Goal: Use online tool/utility: Utilize a website feature to perform a specific function

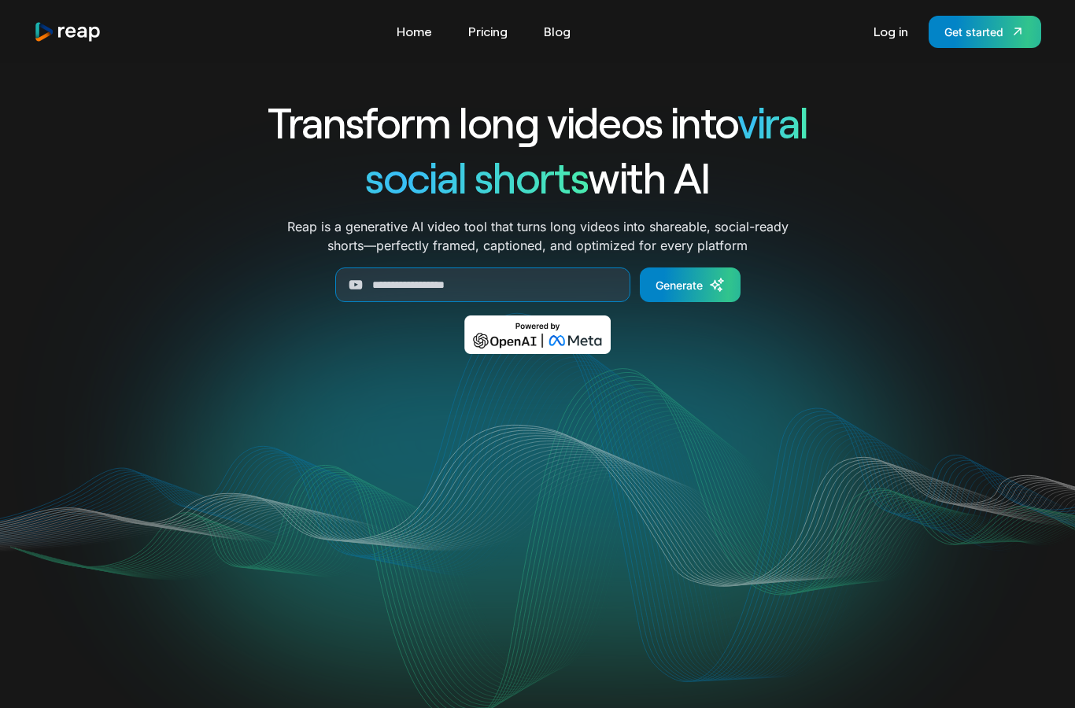
click at [496, 55] on div "Tools Link Five Link Six Link Seven Business Link Five Link Six Link Seven Home…" at bounding box center [538, 31] width 1058 height 63
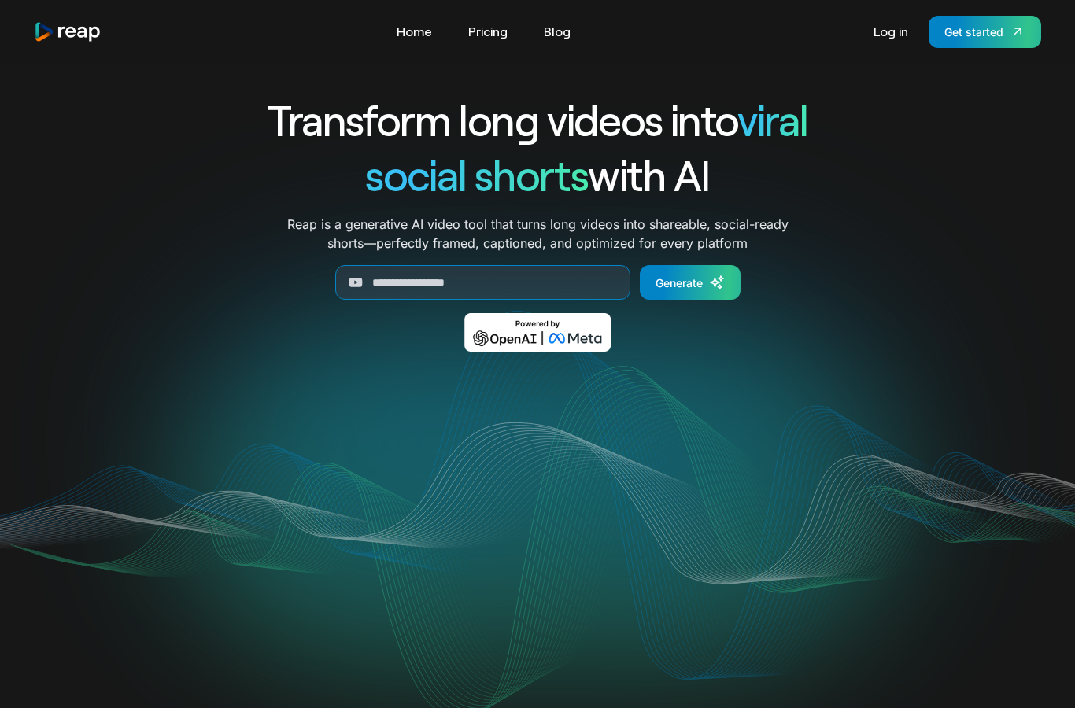
click at [500, 28] on link "Pricing" at bounding box center [488, 31] width 55 height 25
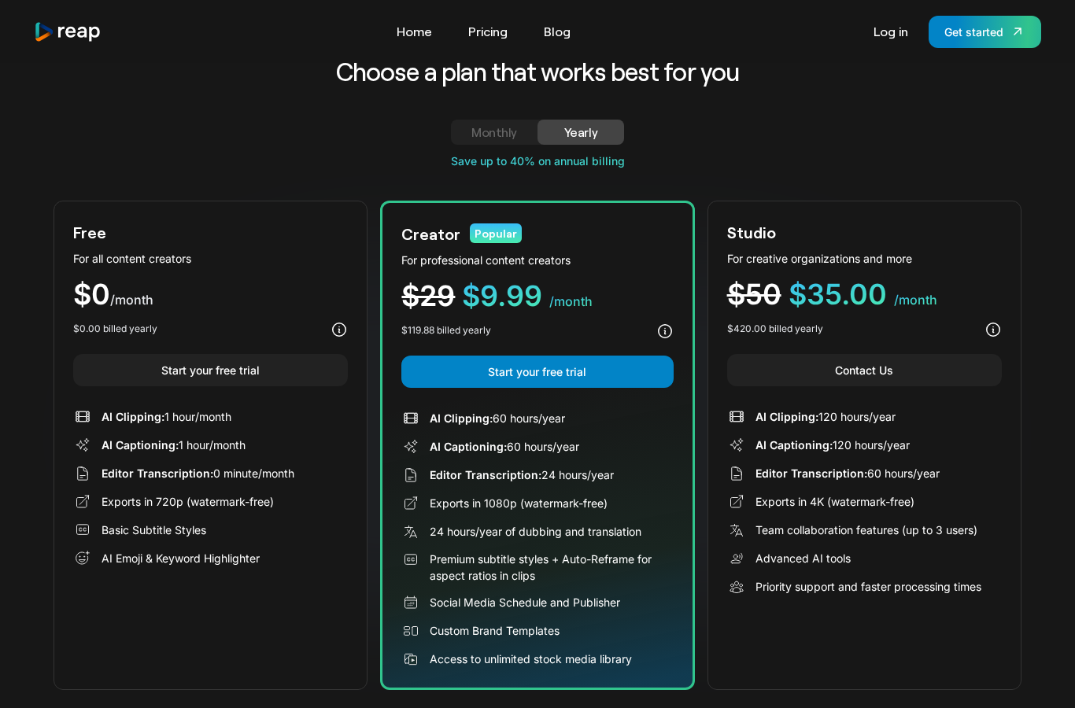
scroll to position [44, 0]
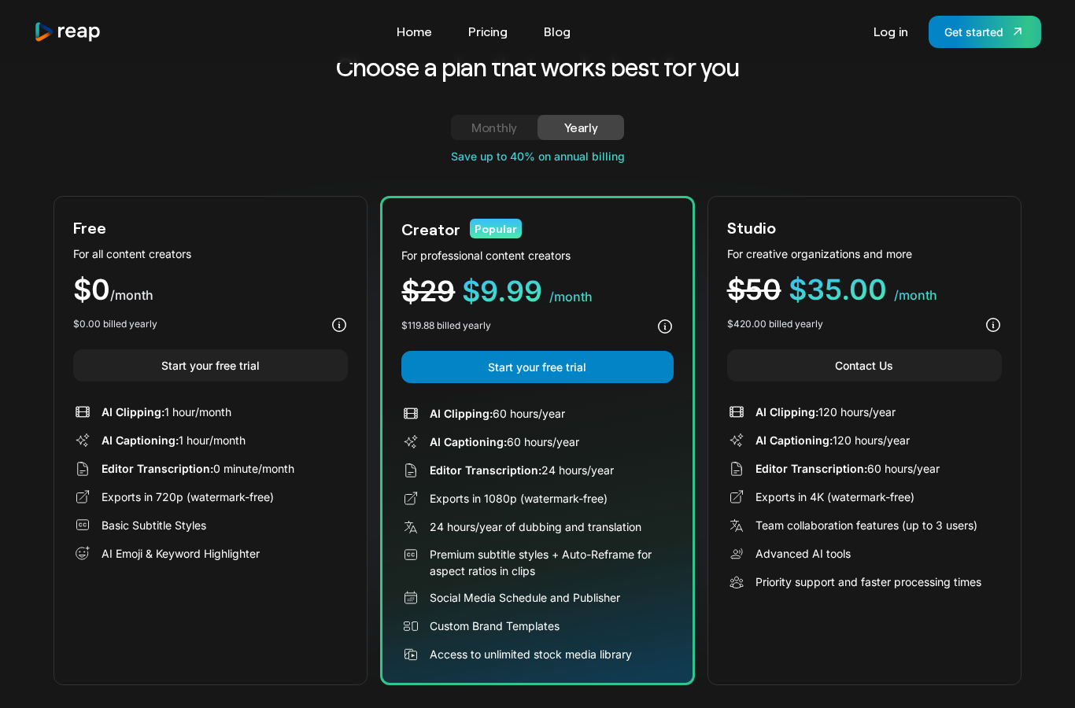
click at [486, 121] on div "Monthly" at bounding box center [494, 127] width 49 height 19
click at [598, 115] on link "Yearly" at bounding box center [581, 127] width 87 height 25
click at [62, 24] on img "home" at bounding box center [68, 31] width 68 height 21
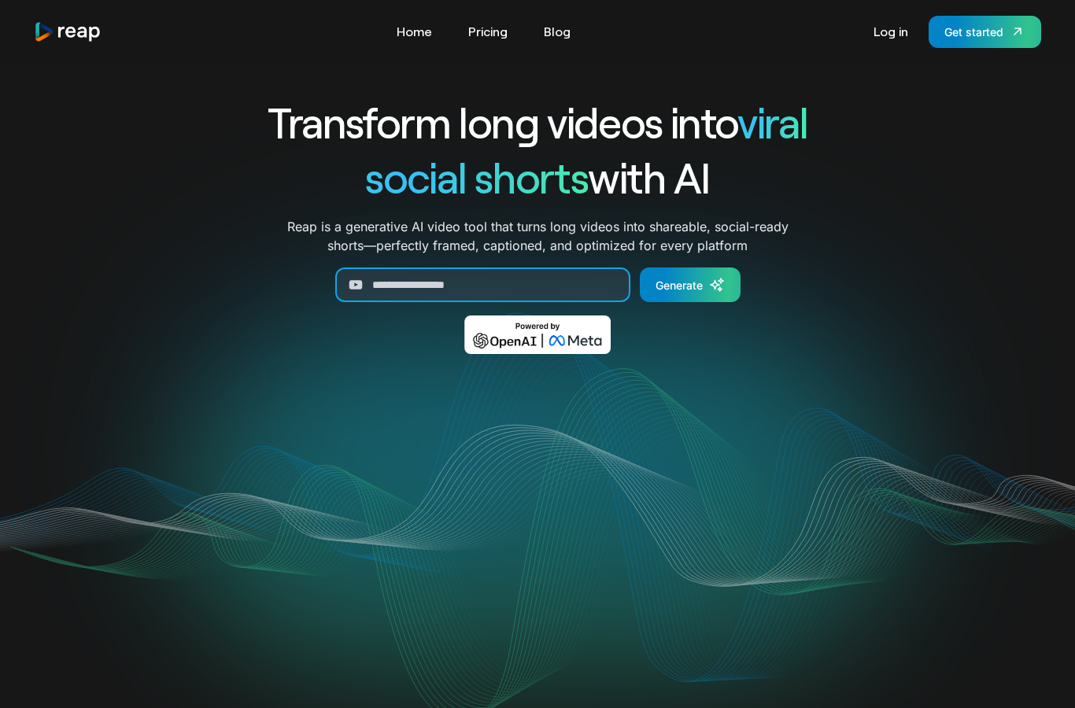
click at [508, 282] on input "Generate Form" at bounding box center [482, 285] width 295 height 35
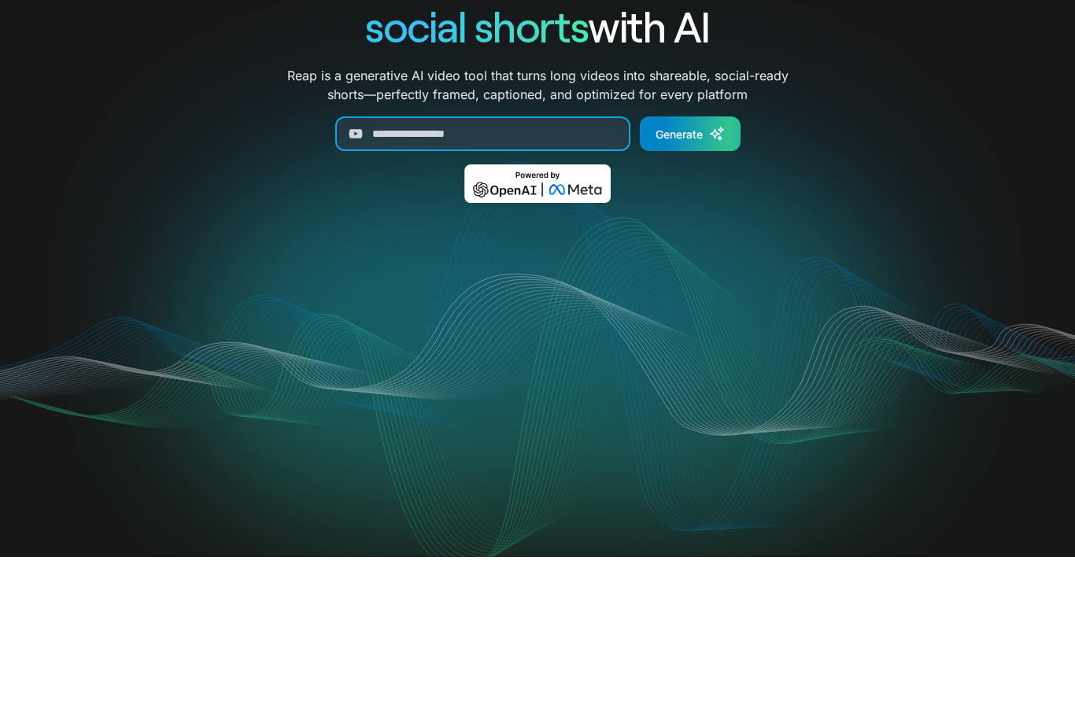
click at [481, 268] on input "Generate Form" at bounding box center [482, 285] width 295 height 35
paste input "**********"
type input "**********"
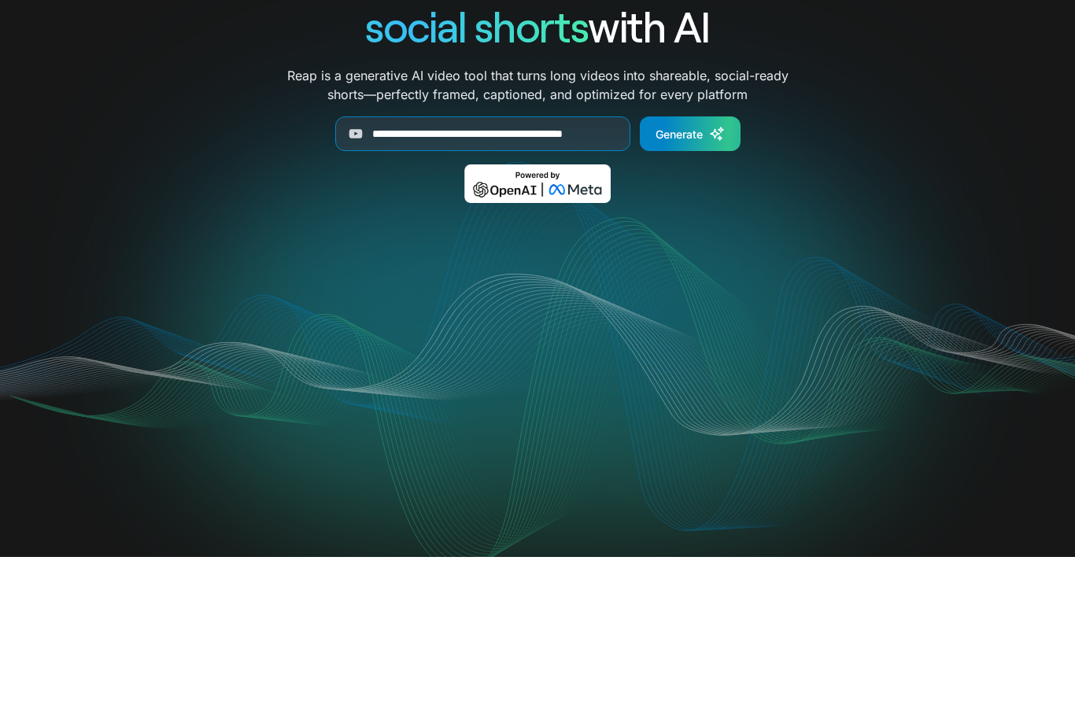
click at [688, 277] on div "Generate" at bounding box center [679, 285] width 47 height 17
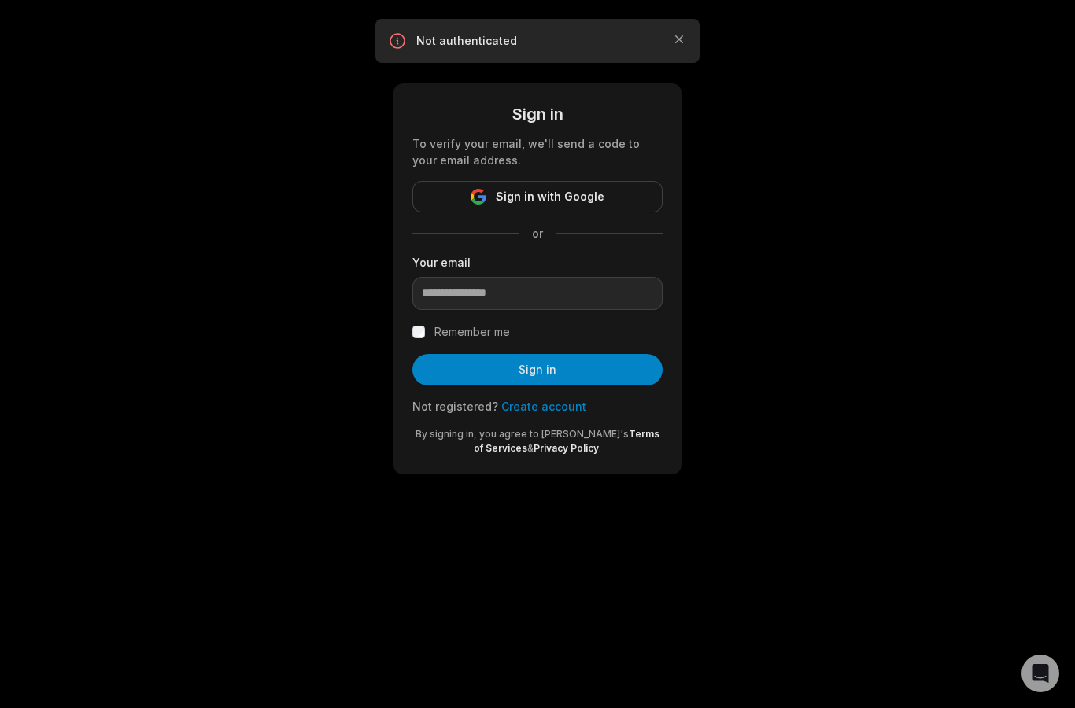
click at [437, 202] on button "Sign in with Google" at bounding box center [537, 196] width 250 height 31
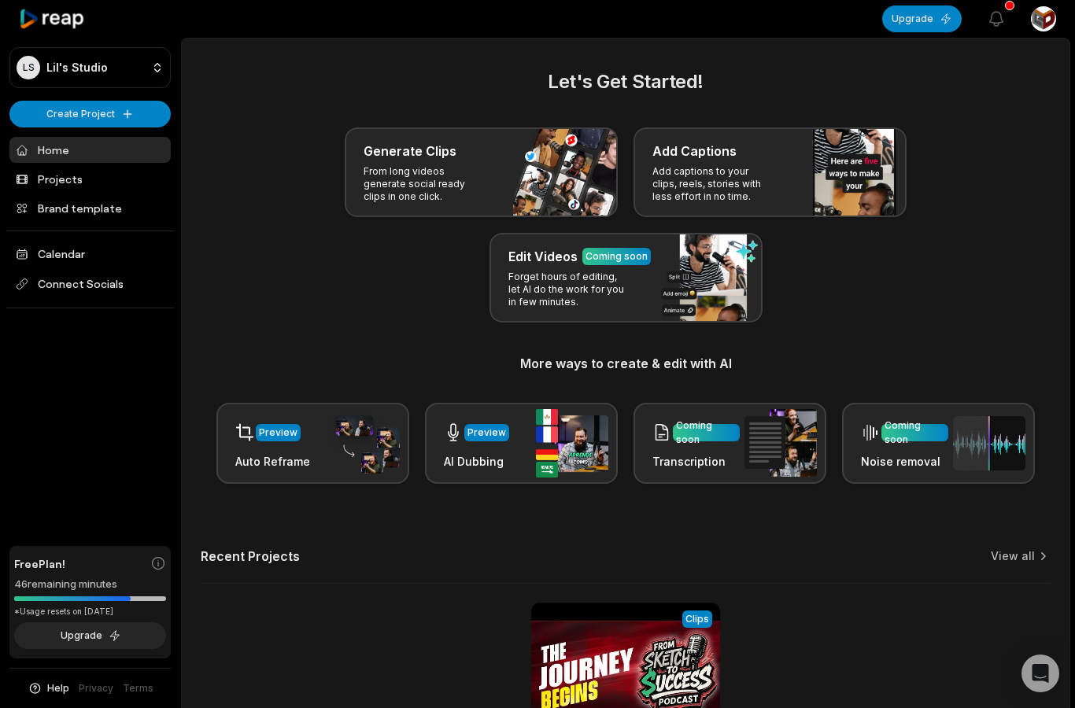
click at [103, 576] on div "Free Plan! 46 remaining minutes *Usage resets on September 20, 2025 Upgrade" at bounding box center [89, 602] width 161 height 113
click at [122, 582] on div "46 remaining minutes" at bounding box center [90, 585] width 152 height 16
click at [117, 172] on link "Projects" at bounding box center [89, 179] width 161 height 26
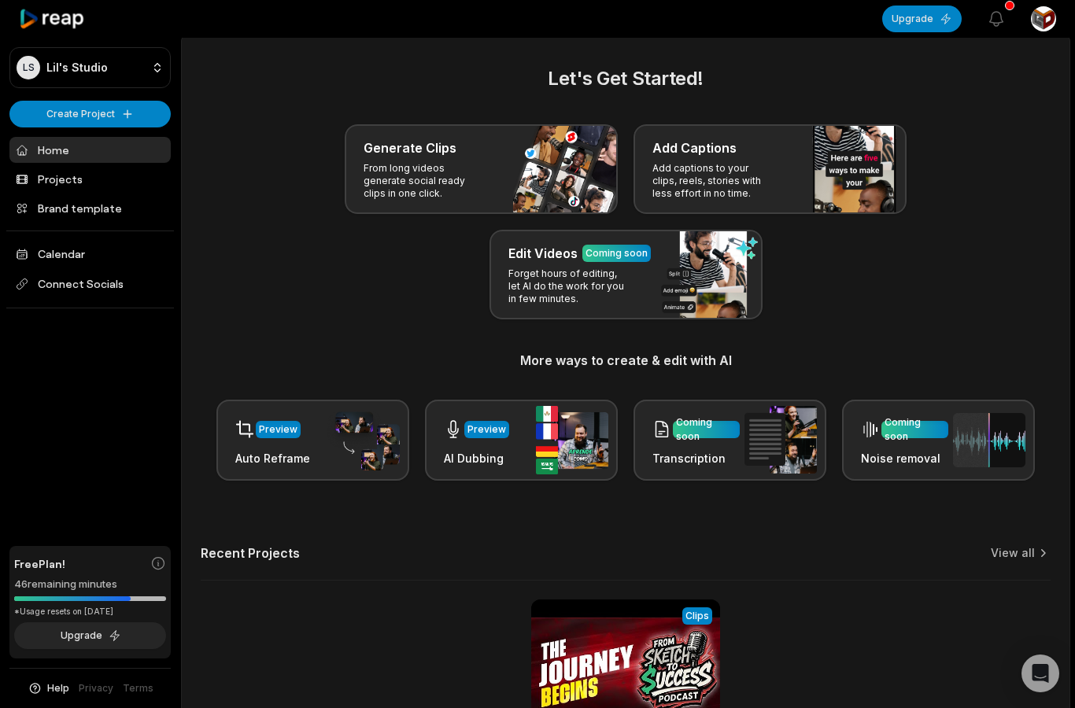
click at [508, 165] on div "Generate Clips From long videos generate social ready clips in one click." at bounding box center [481, 169] width 273 height 90
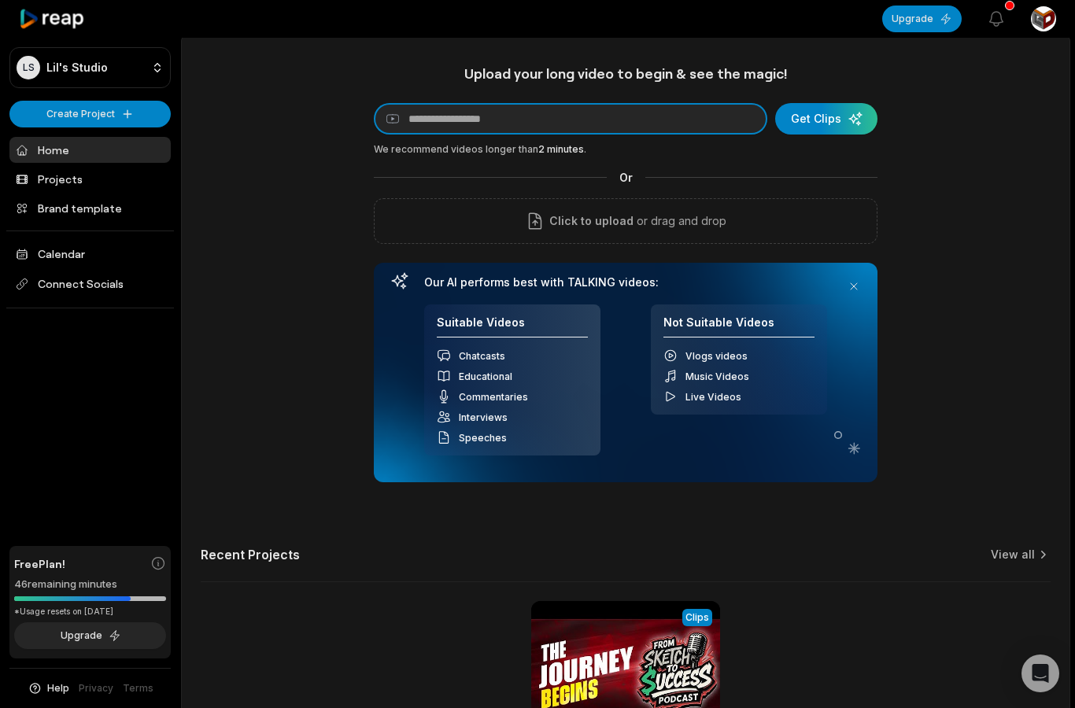
click at [683, 111] on input at bounding box center [571, 118] width 394 height 31
click at [661, 119] on input at bounding box center [571, 119] width 394 height 31
paste input "**********"
type input "**********"
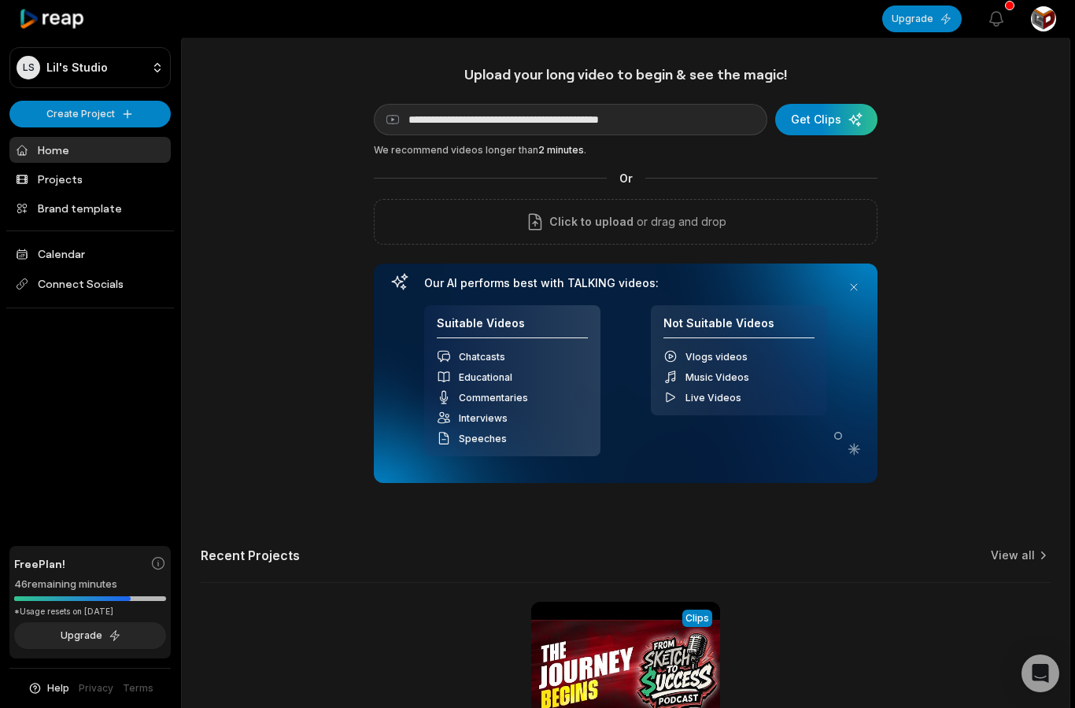
click at [826, 113] on div "submit" at bounding box center [826, 119] width 102 height 31
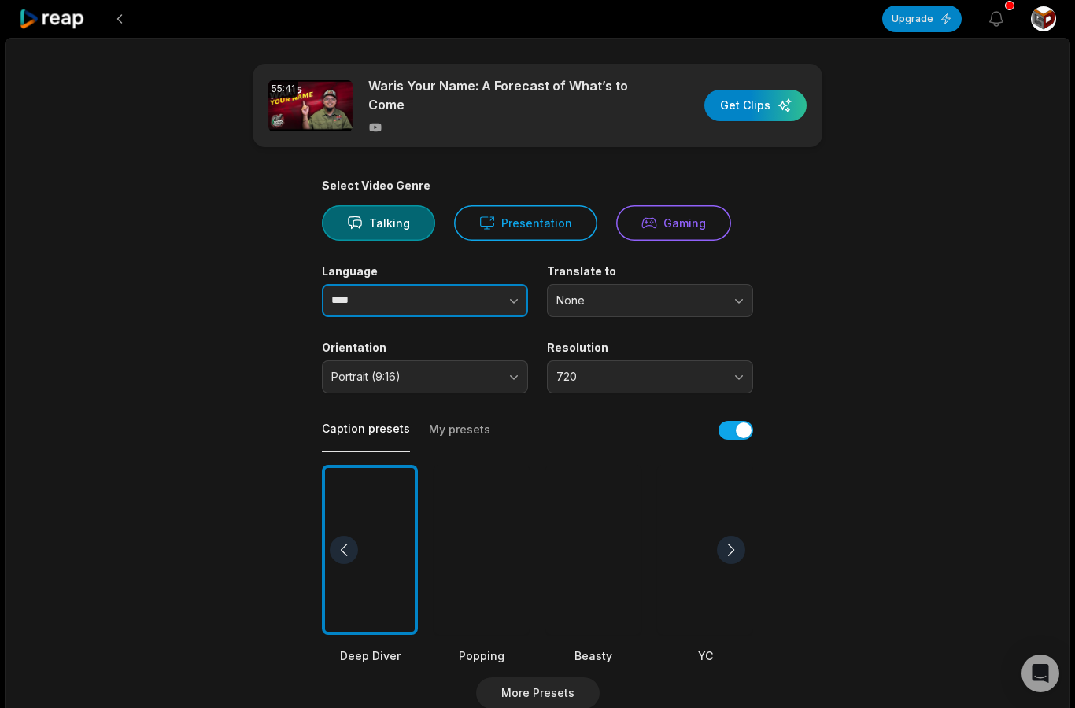
click at [475, 298] on button "button" at bounding box center [483, 300] width 90 height 33
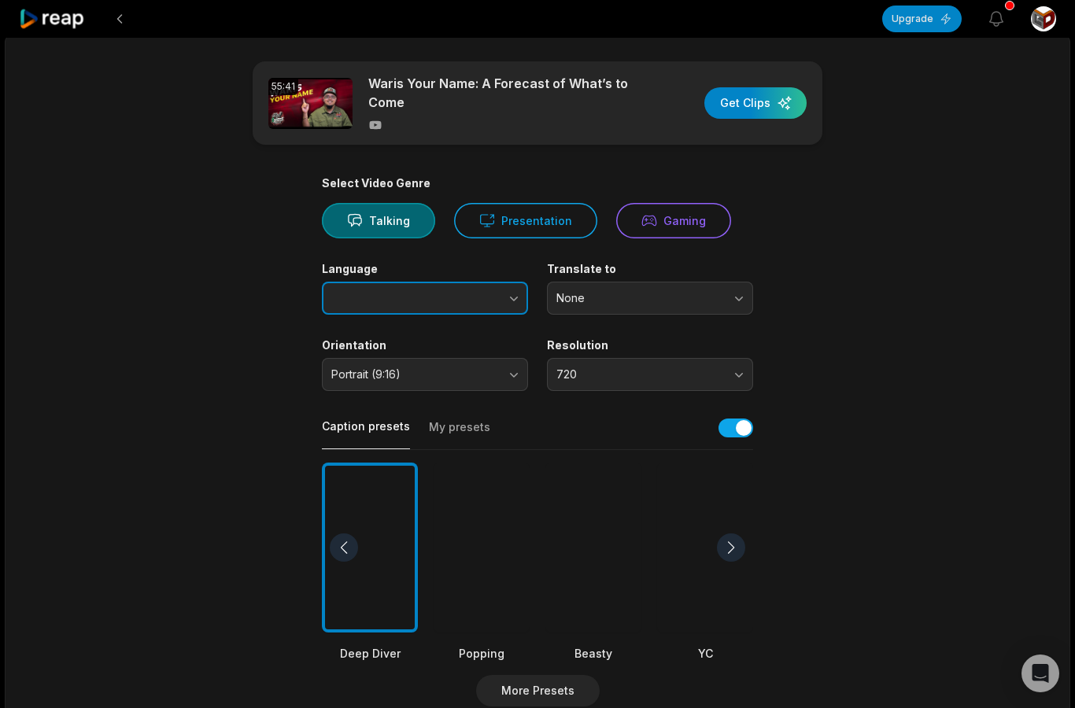
type input "*******"
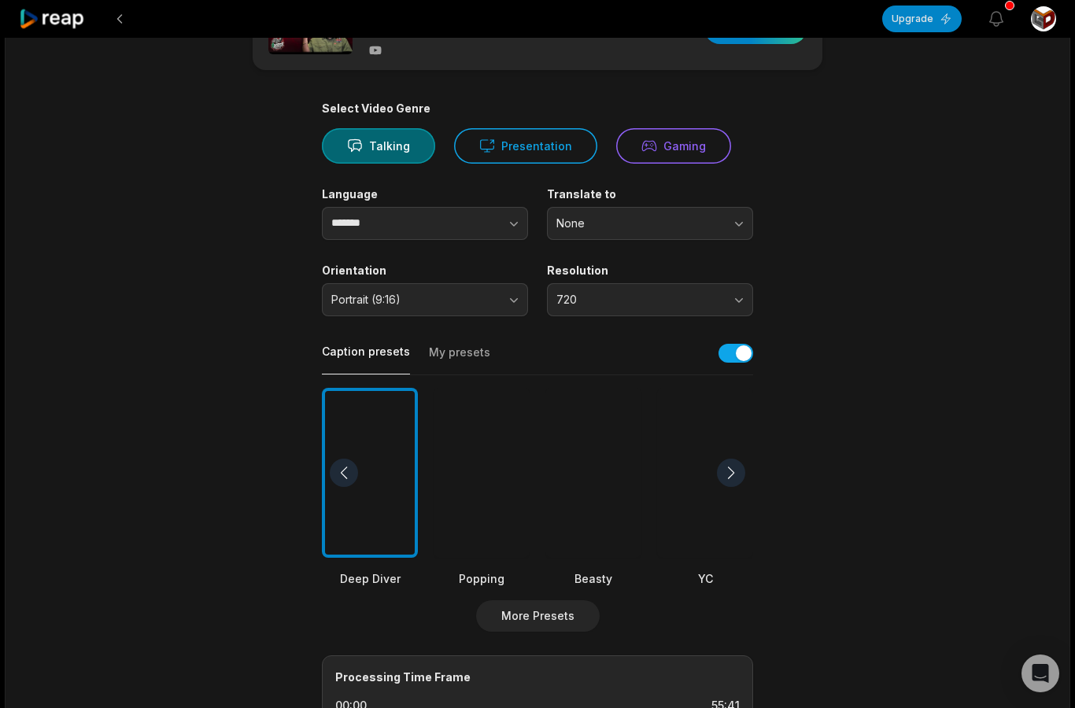
scroll to position [0, 0]
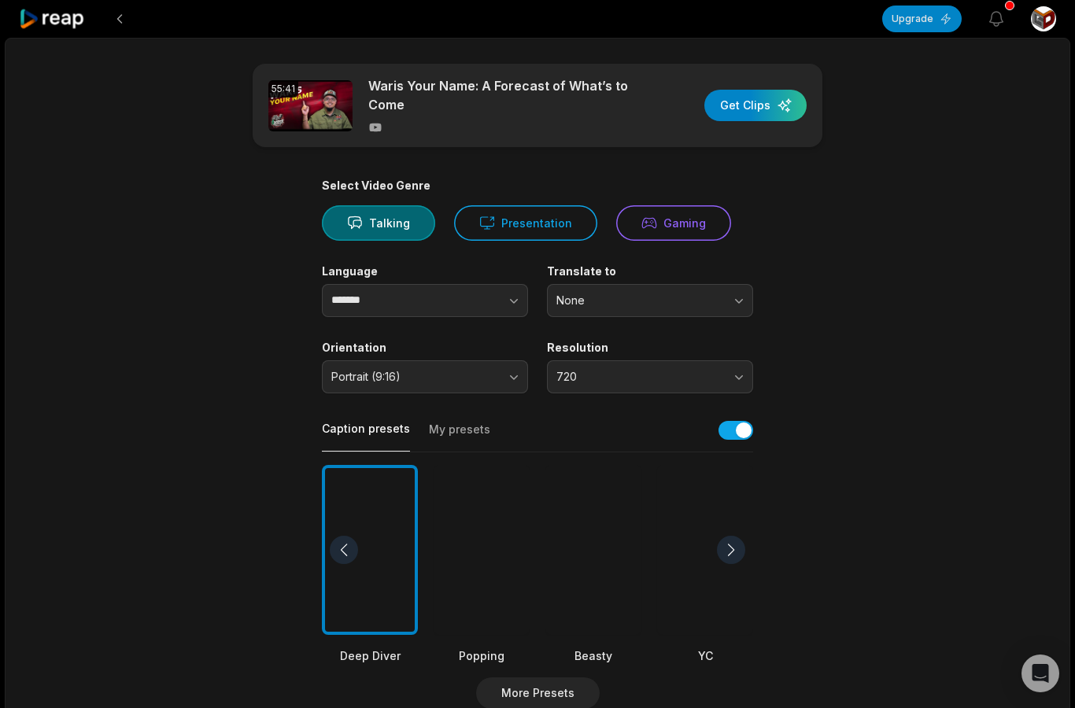
click at [770, 91] on div "button" at bounding box center [756, 105] width 102 height 31
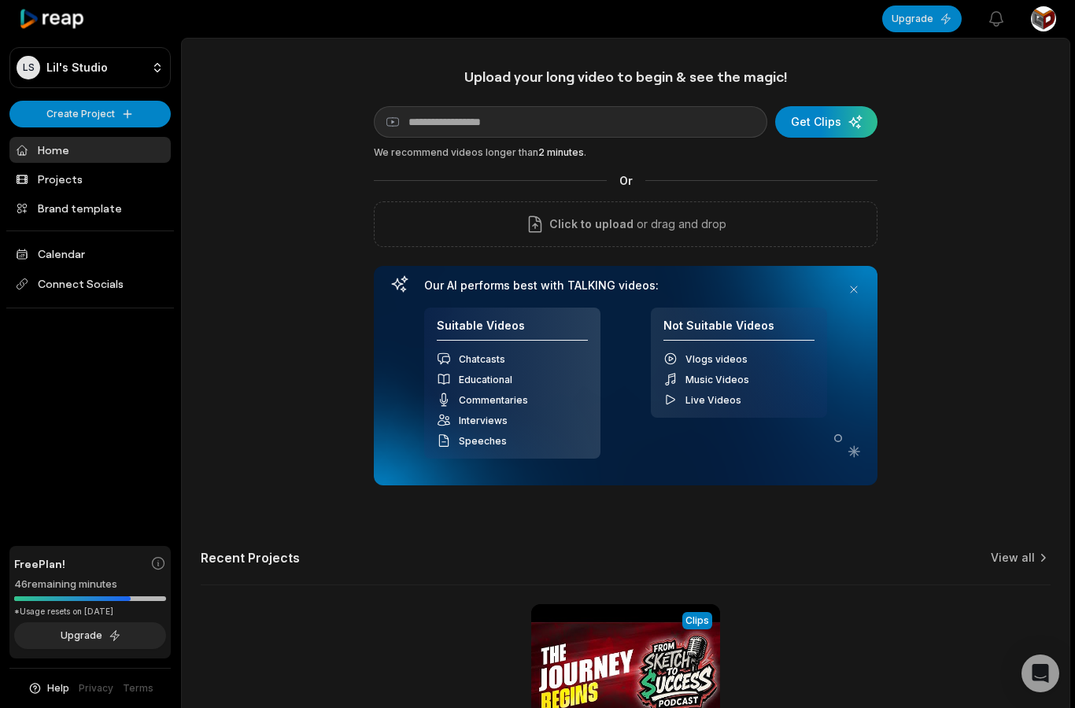
scroll to position [3, 0]
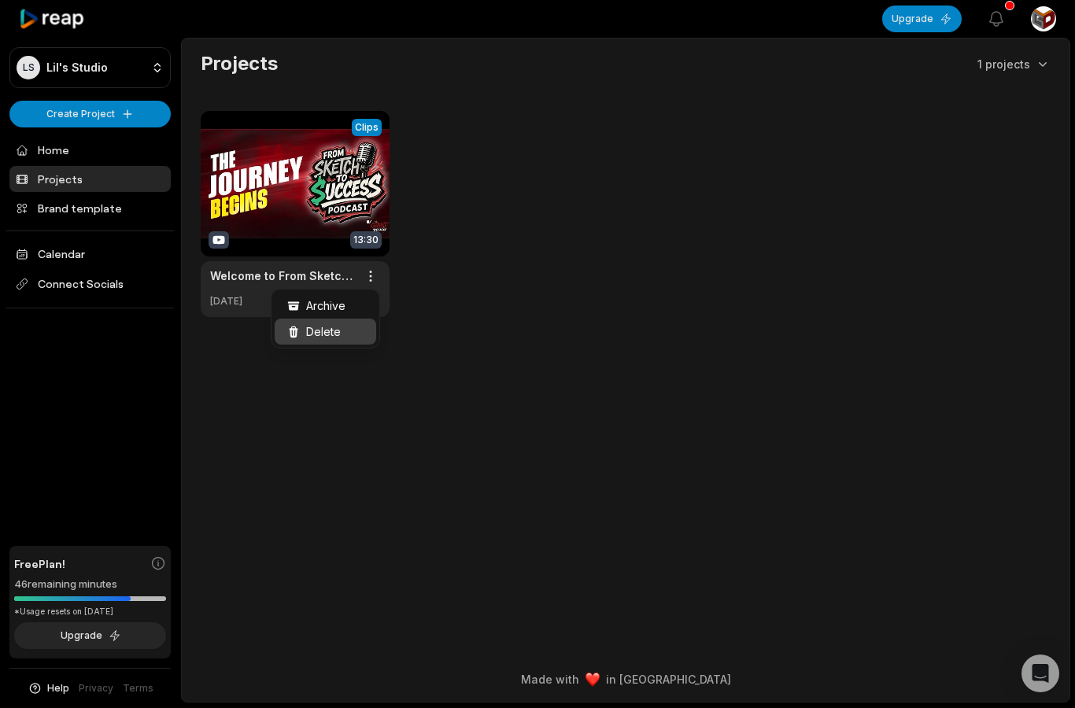
click at [342, 327] on div "Delete" at bounding box center [326, 332] width 102 height 26
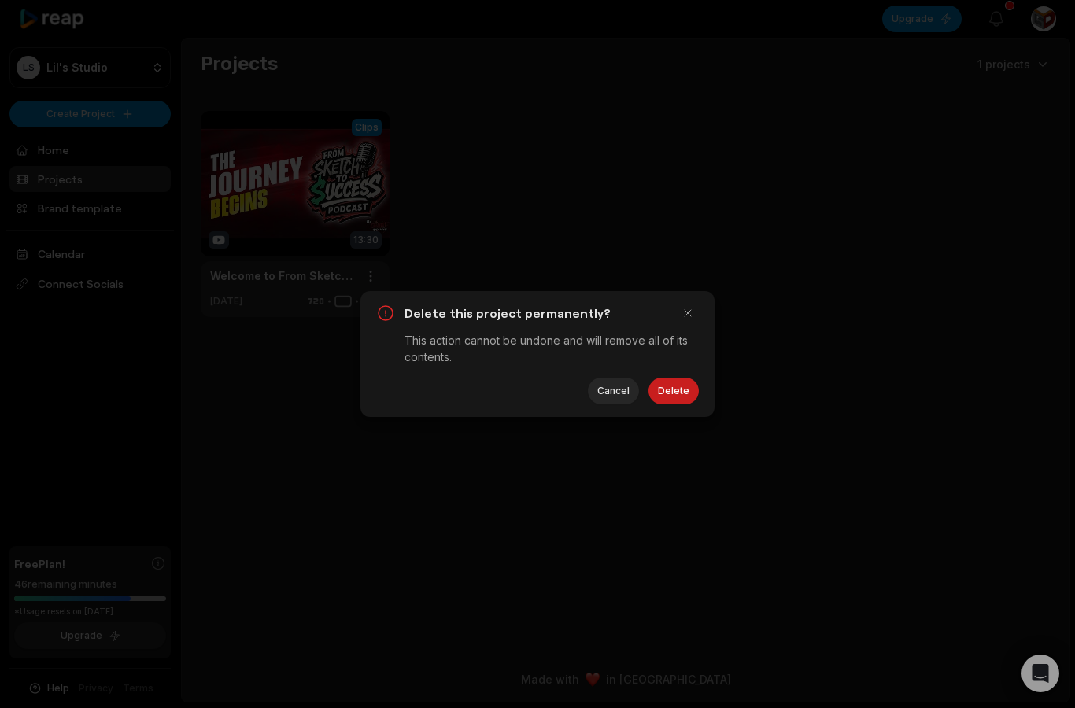
click at [664, 381] on button "Delete" at bounding box center [674, 391] width 50 height 27
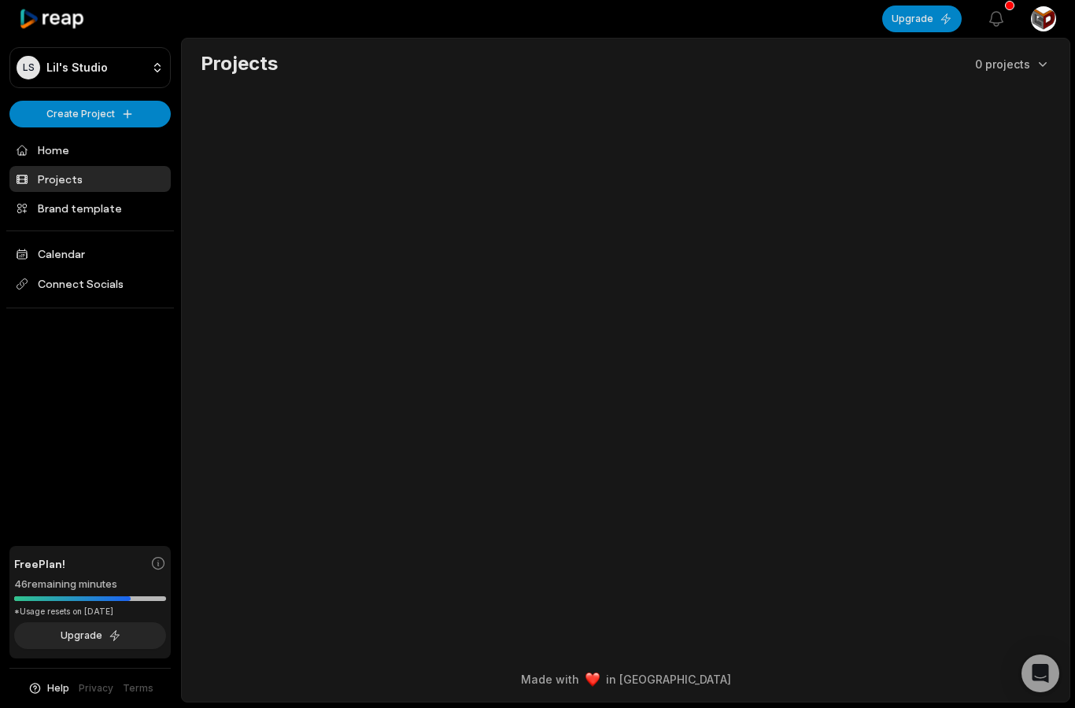
click at [933, 28] on button "Upgrade" at bounding box center [922, 19] width 80 height 27
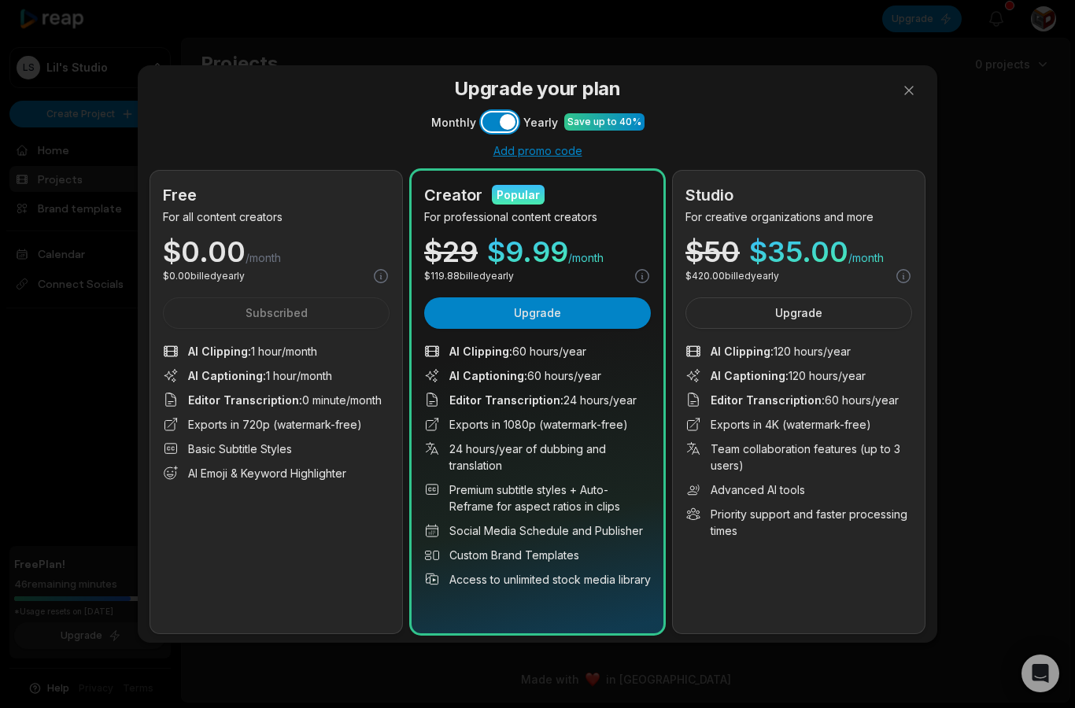
click at [490, 115] on button "Use setting" at bounding box center [500, 122] width 35 height 19
click at [503, 114] on button "Use setting" at bounding box center [500, 122] width 35 height 19
click at [585, 319] on button "Upgrade" at bounding box center [537, 313] width 227 height 31
